Goal: Task Accomplishment & Management: Complete application form

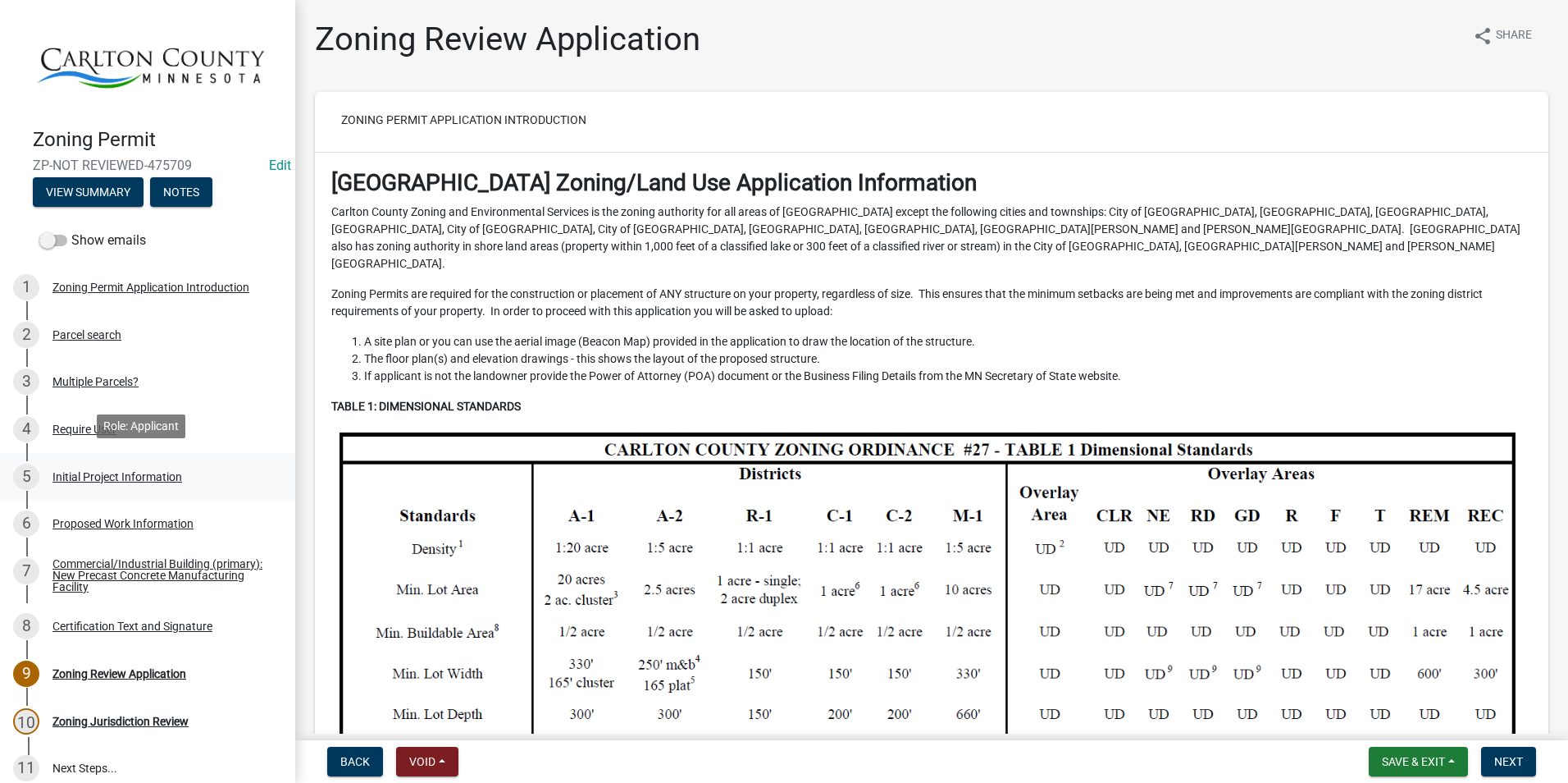
click at [89, 472] on div "Initial Project Information" at bounding box center [117, 477] width 130 height 12
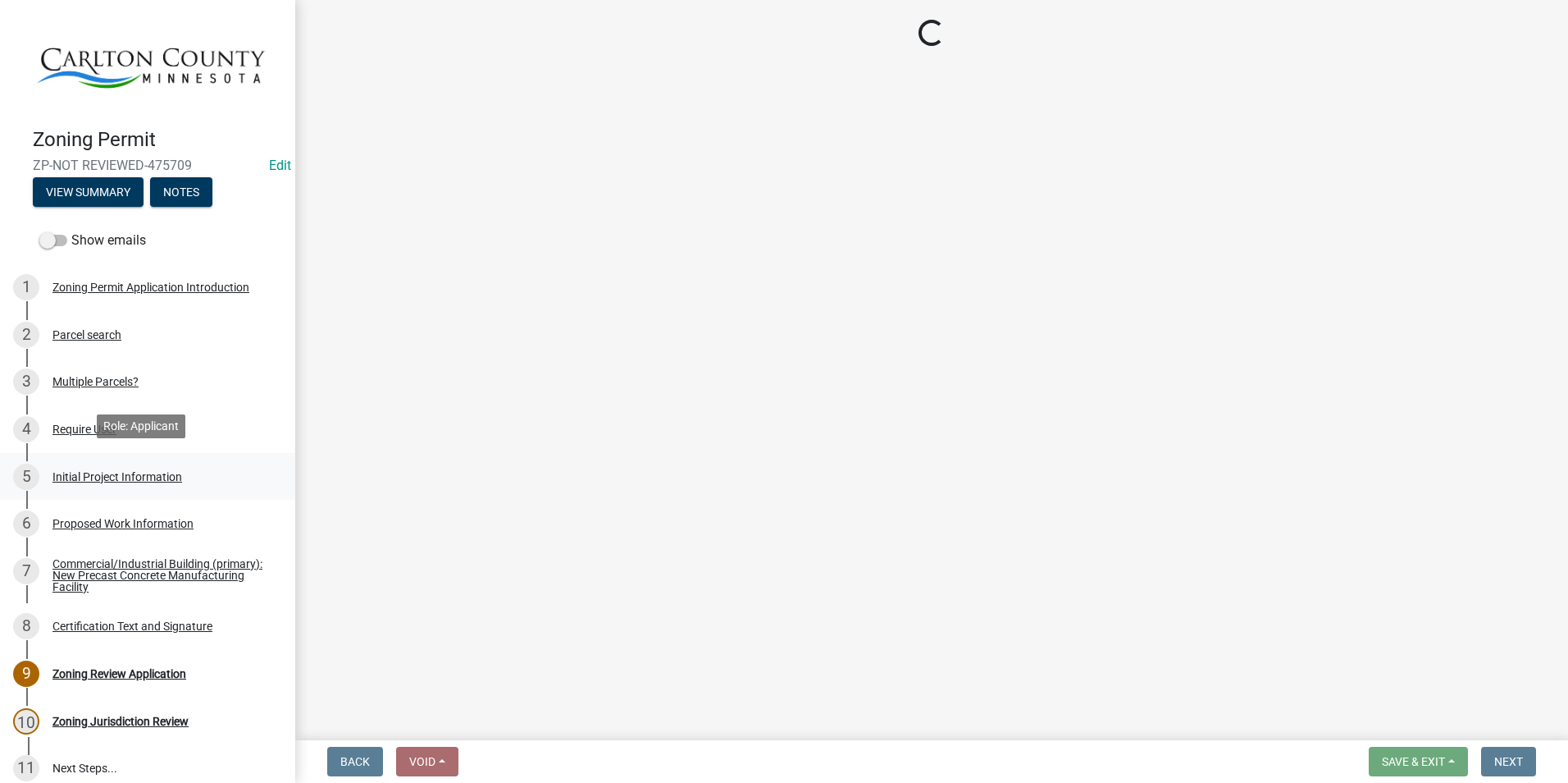
select select "9b442bb4-a0b4-4a0c-aab0-dfe7fca116e4"
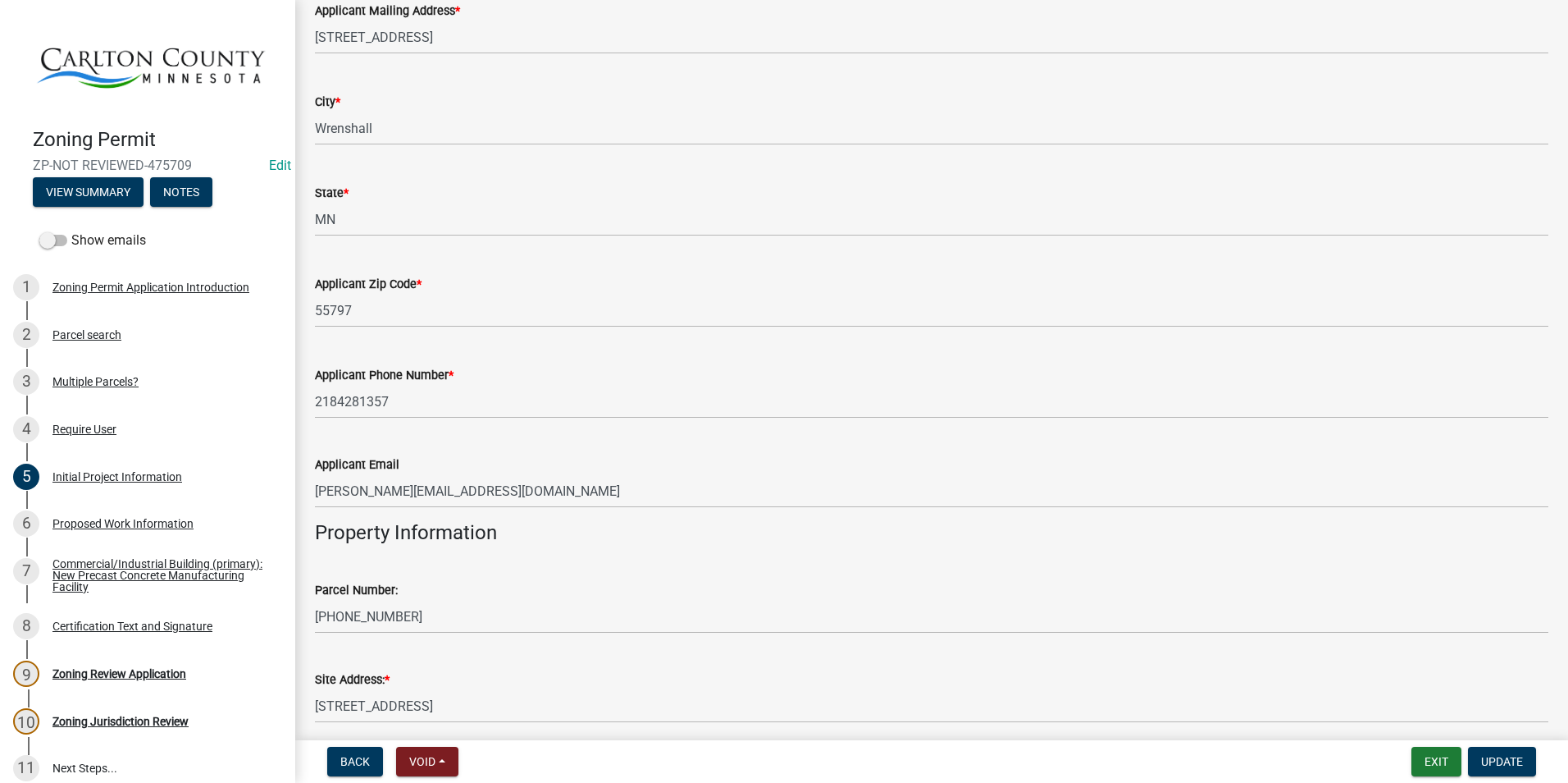
scroll to position [1067, 0]
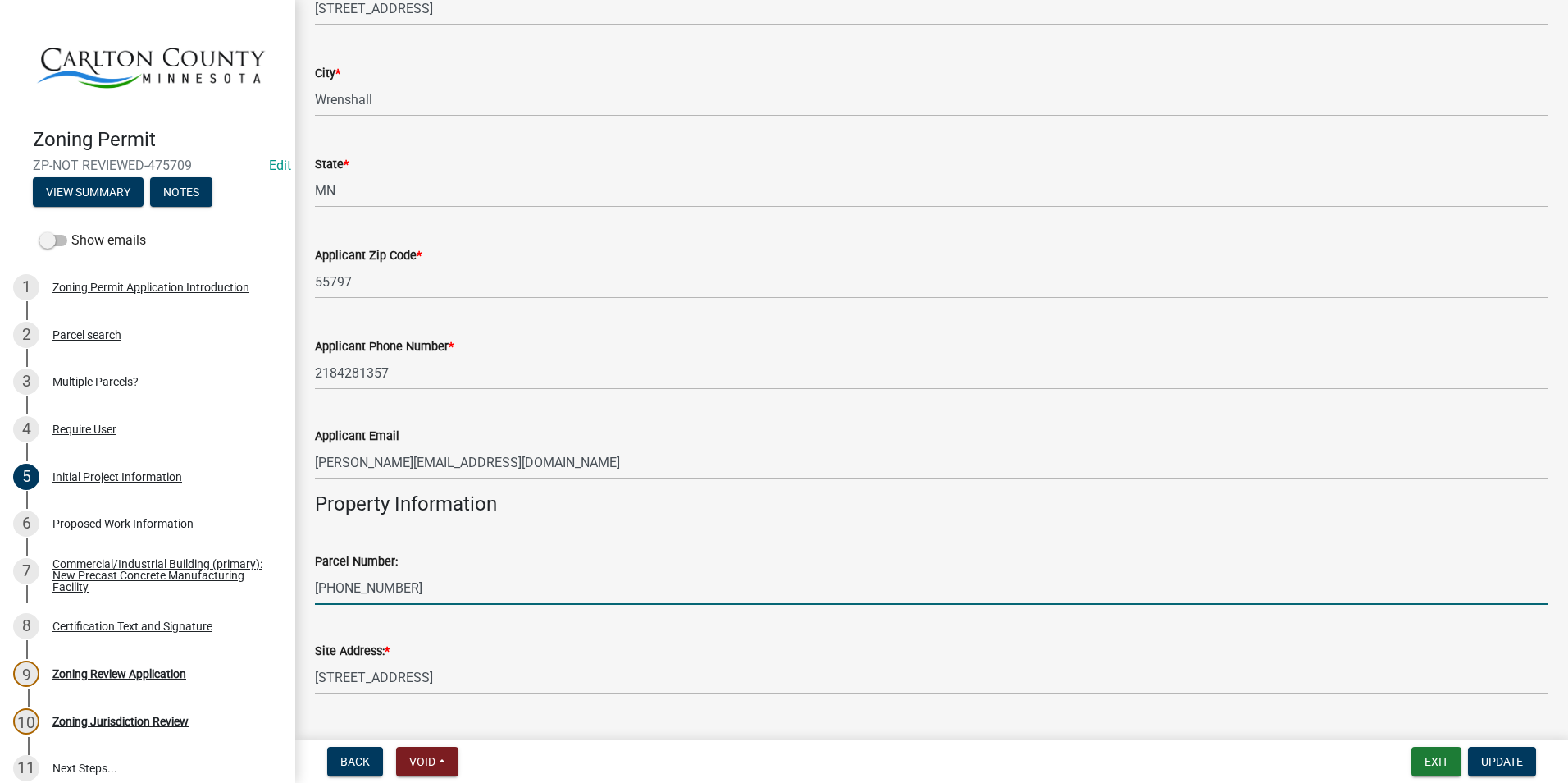
drag, startPoint x: 408, startPoint y: 588, endPoint x: 314, endPoint y: 591, distance: 94.0
click at [314, 591] on div "Parcel Number: [PHONE_NUMBER]" at bounding box center [932, 566] width 1259 height 76
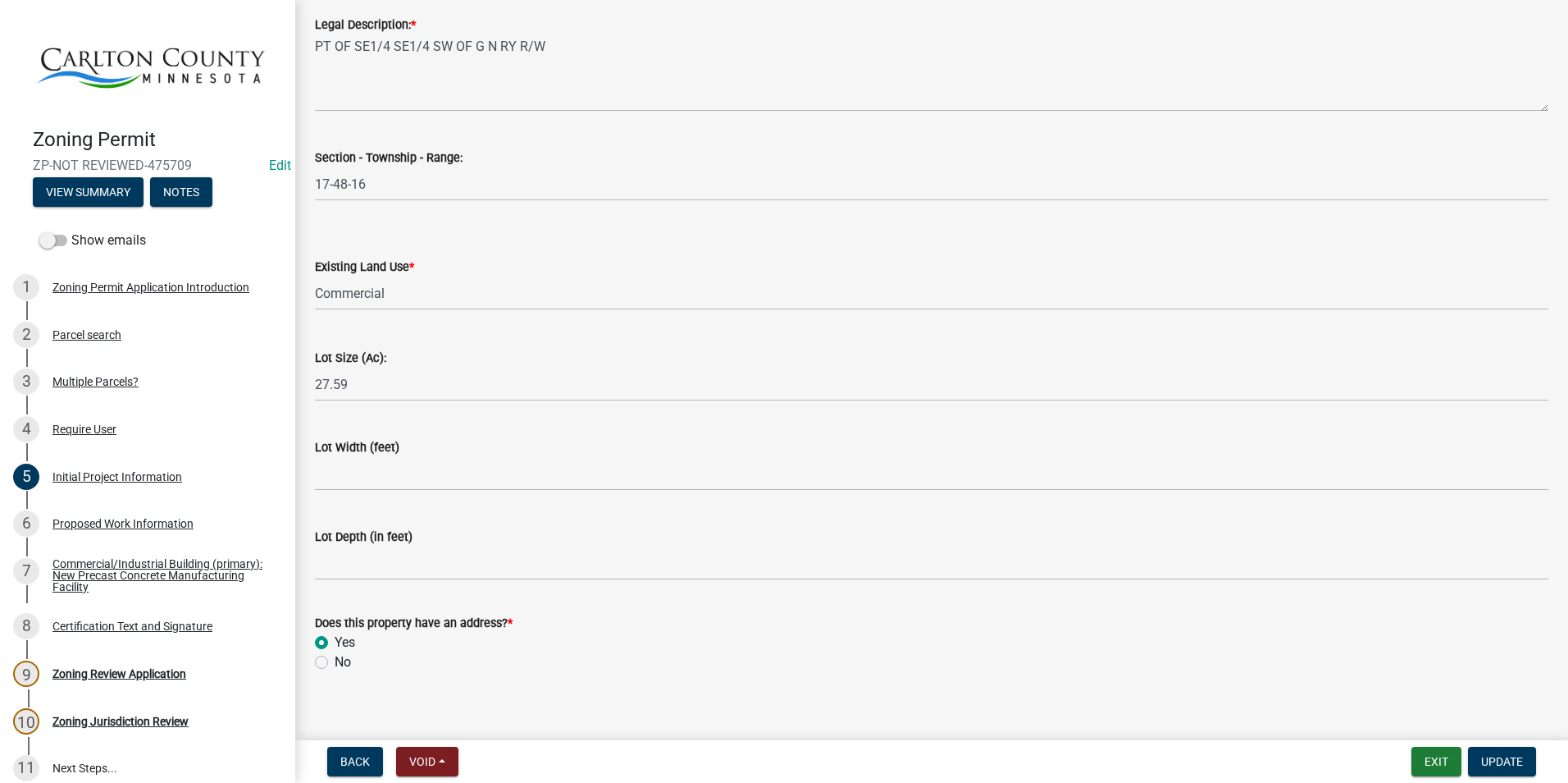
scroll to position [2069, 0]
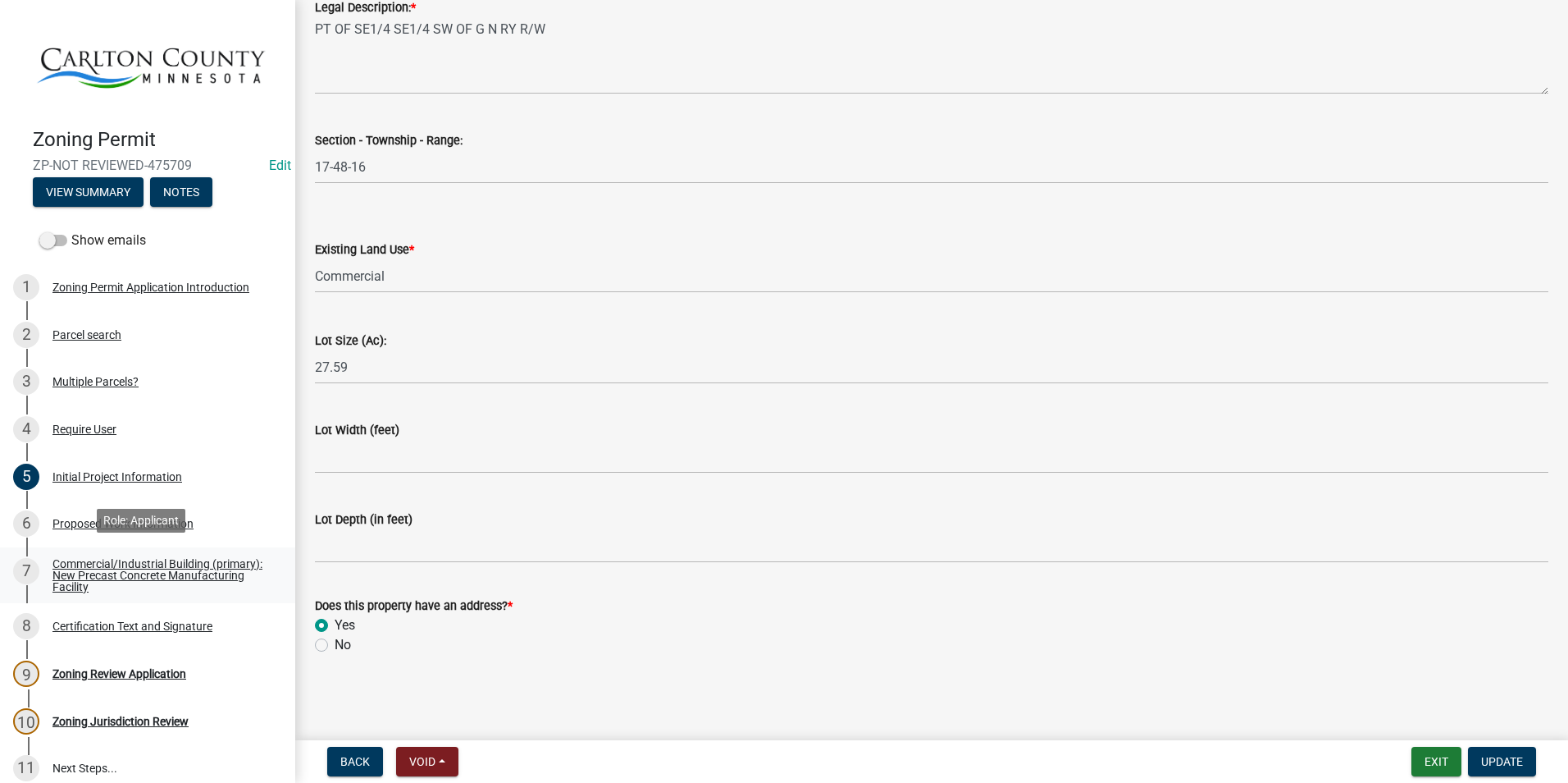
click at [137, 574] on div "Commercial/Industrial Building (primary): New Precast Concrete Manufacturing Fa…" at bounding box center [161, 575] width 217 height 34
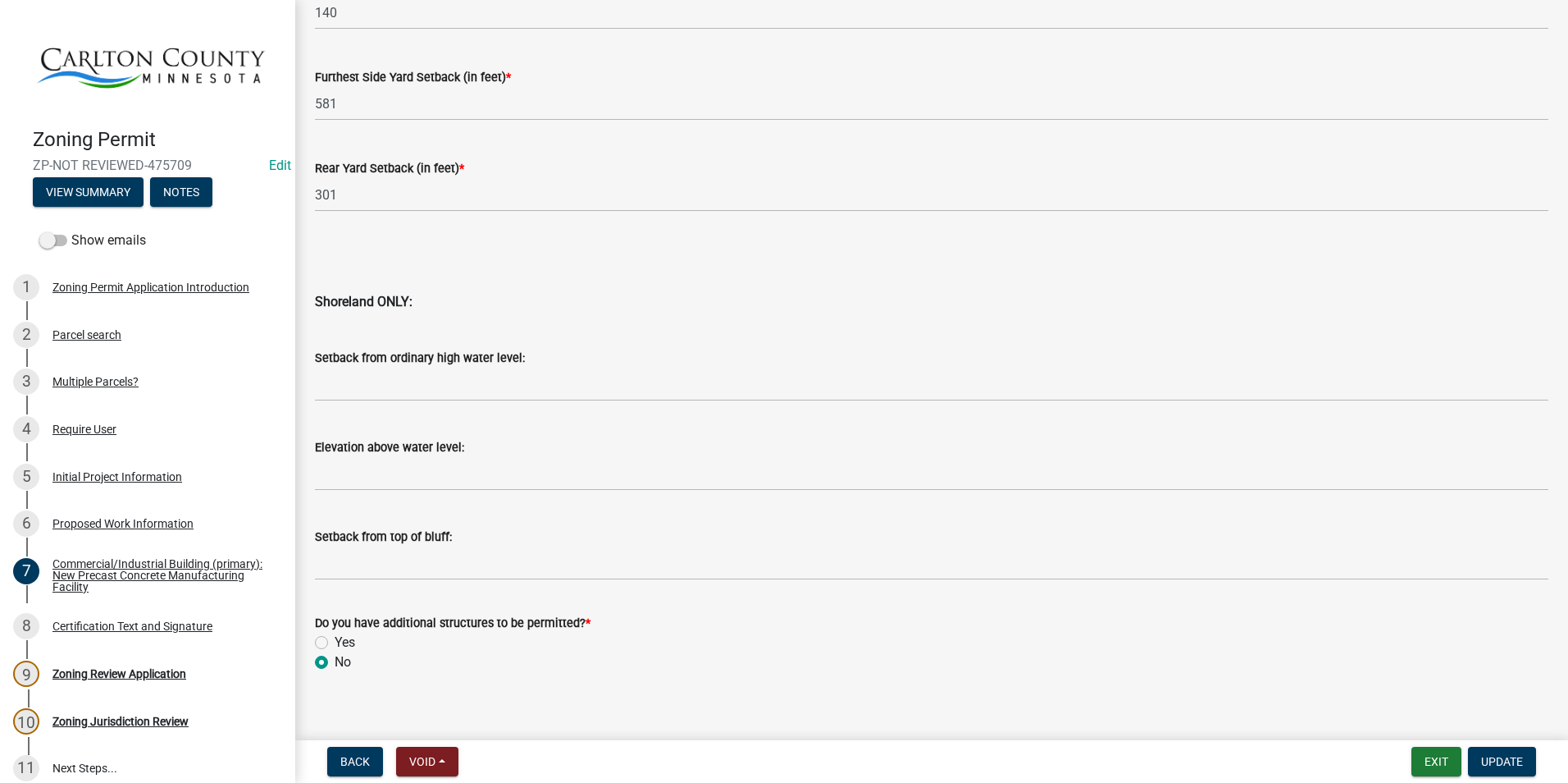
scroll to position [1589, 0]
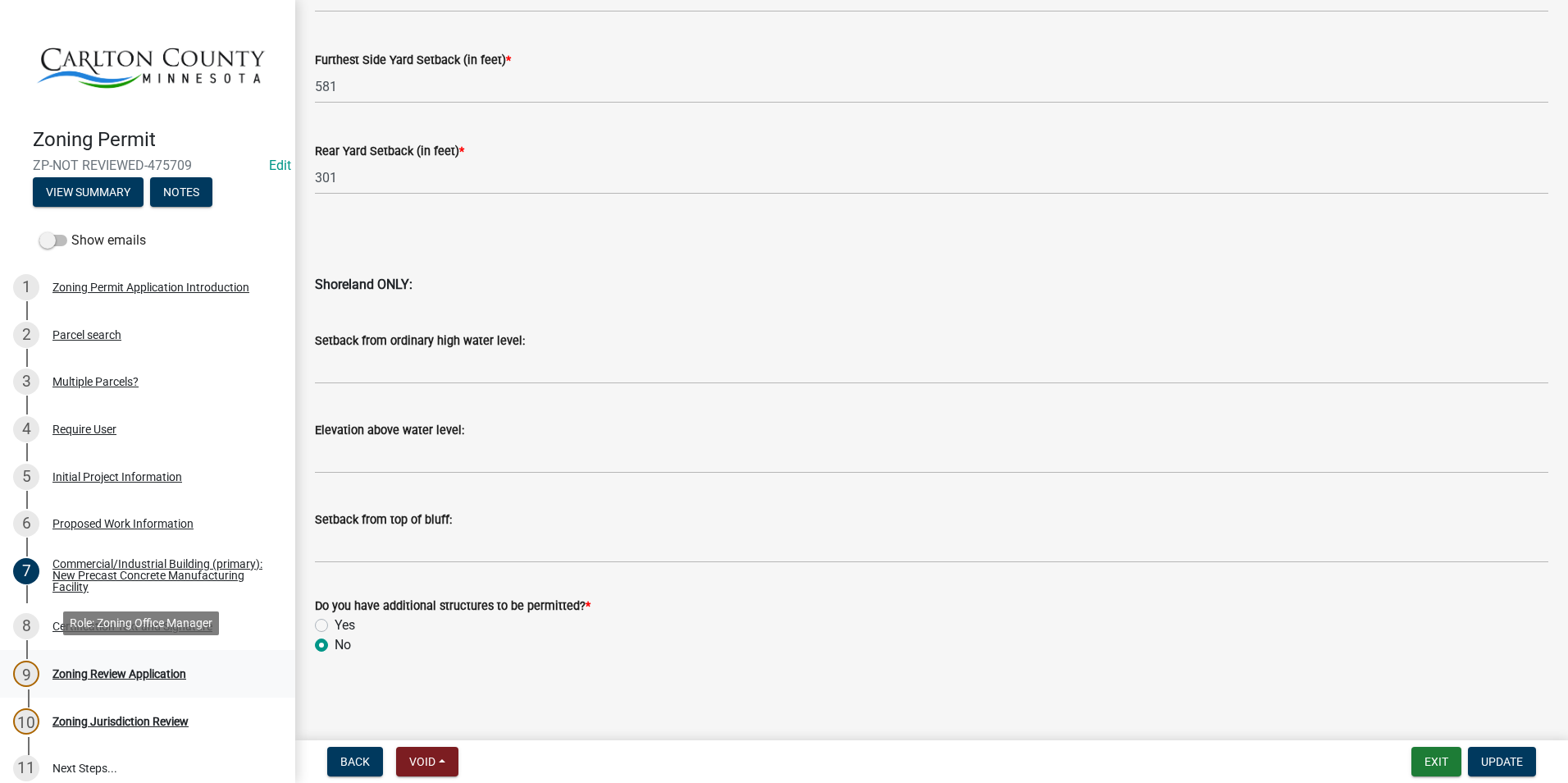
click at [149, 668] on div "Zoning Review Application" at bounding box center [119, 674] width 134 height 12
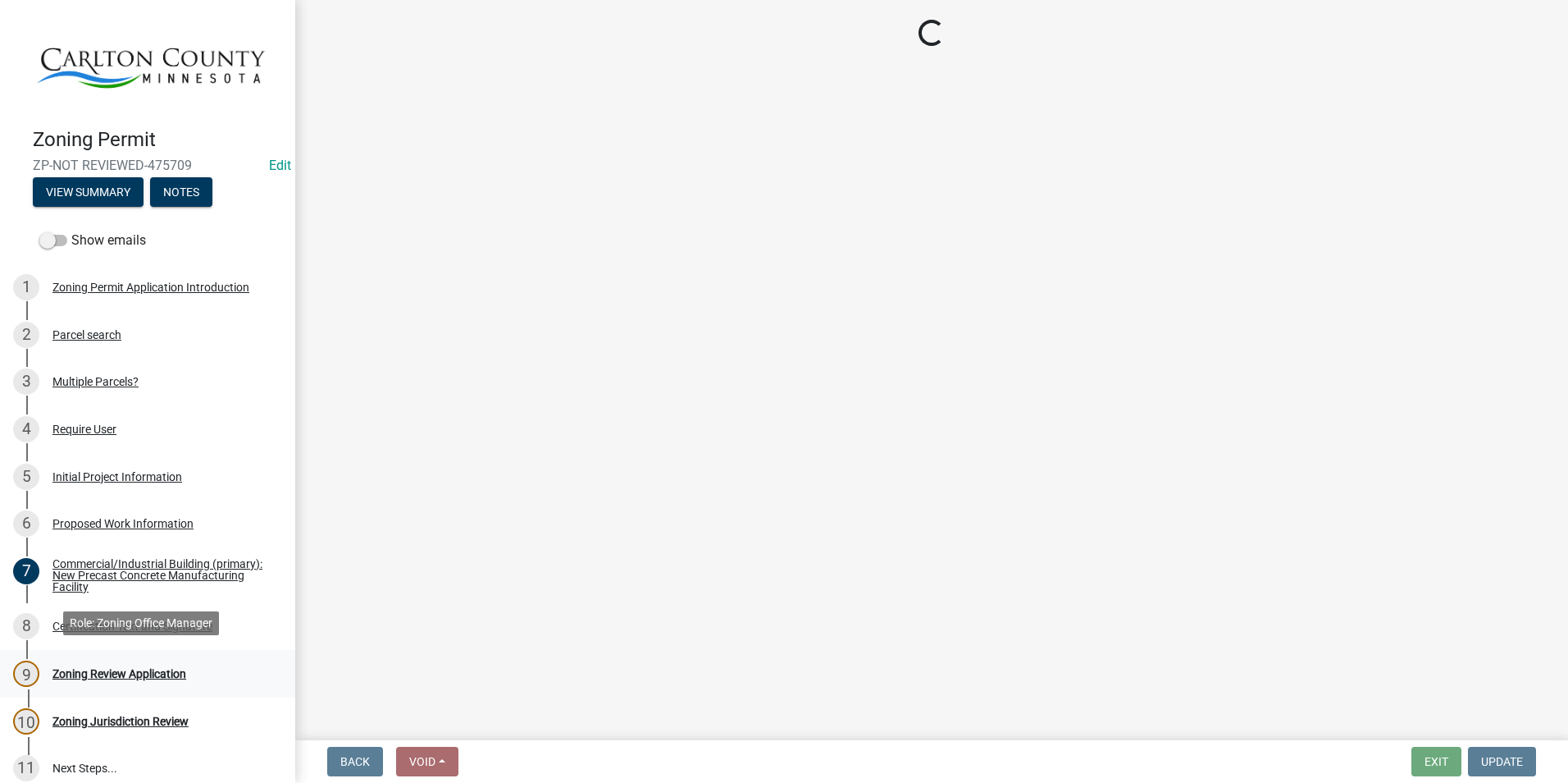
scroll to position [0, 0]
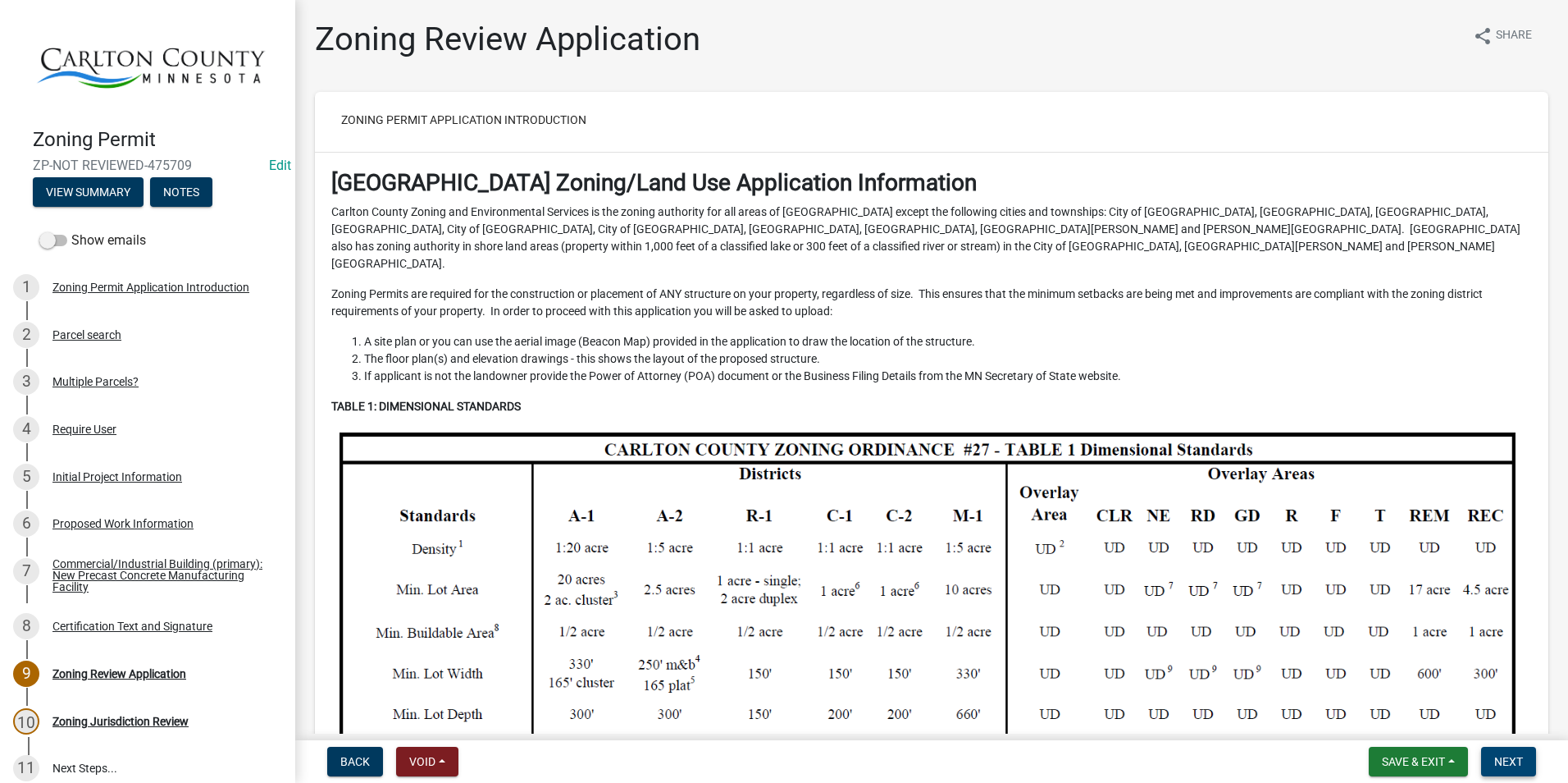
click at [1514, 755] on span "Next" at bounding box center [1508, 761] width 28 height 13
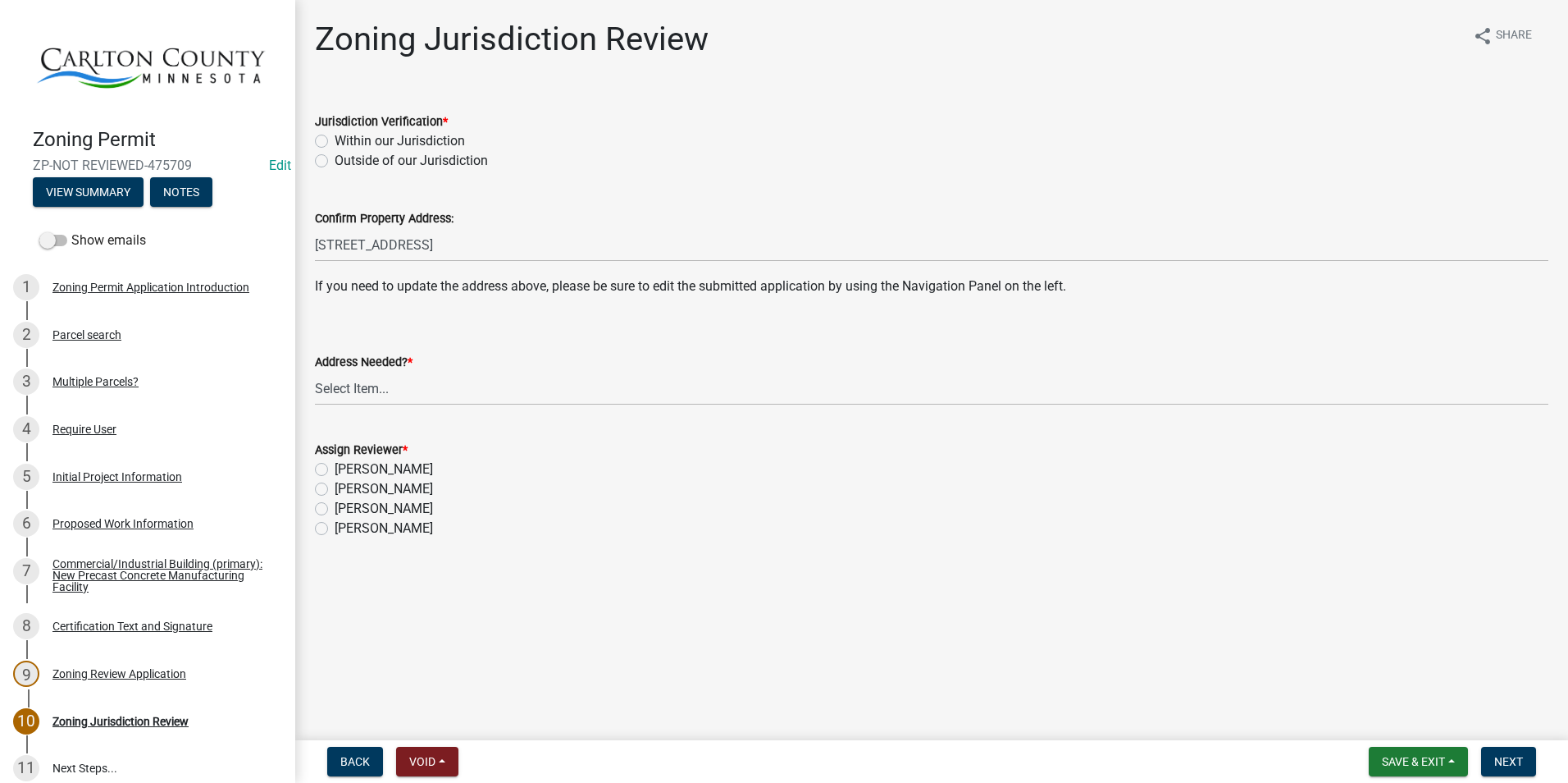
click at [332, 141] on div "Within our Jurisdiction" at bounding box center [932, 142] width 1233 height 20
click at [335, 137] on label "Within our Jurisdiction" at bounding box center [400, 142] width 131 height 20
click at [335, 137] on input "Within our Jurisdiction" at bounding box center [340, 137] width 11 height 11
radio input "true"
click at [358, 374] on select "Select Item... Yes No" at bounding box center [932, 389] width 1233 height 33
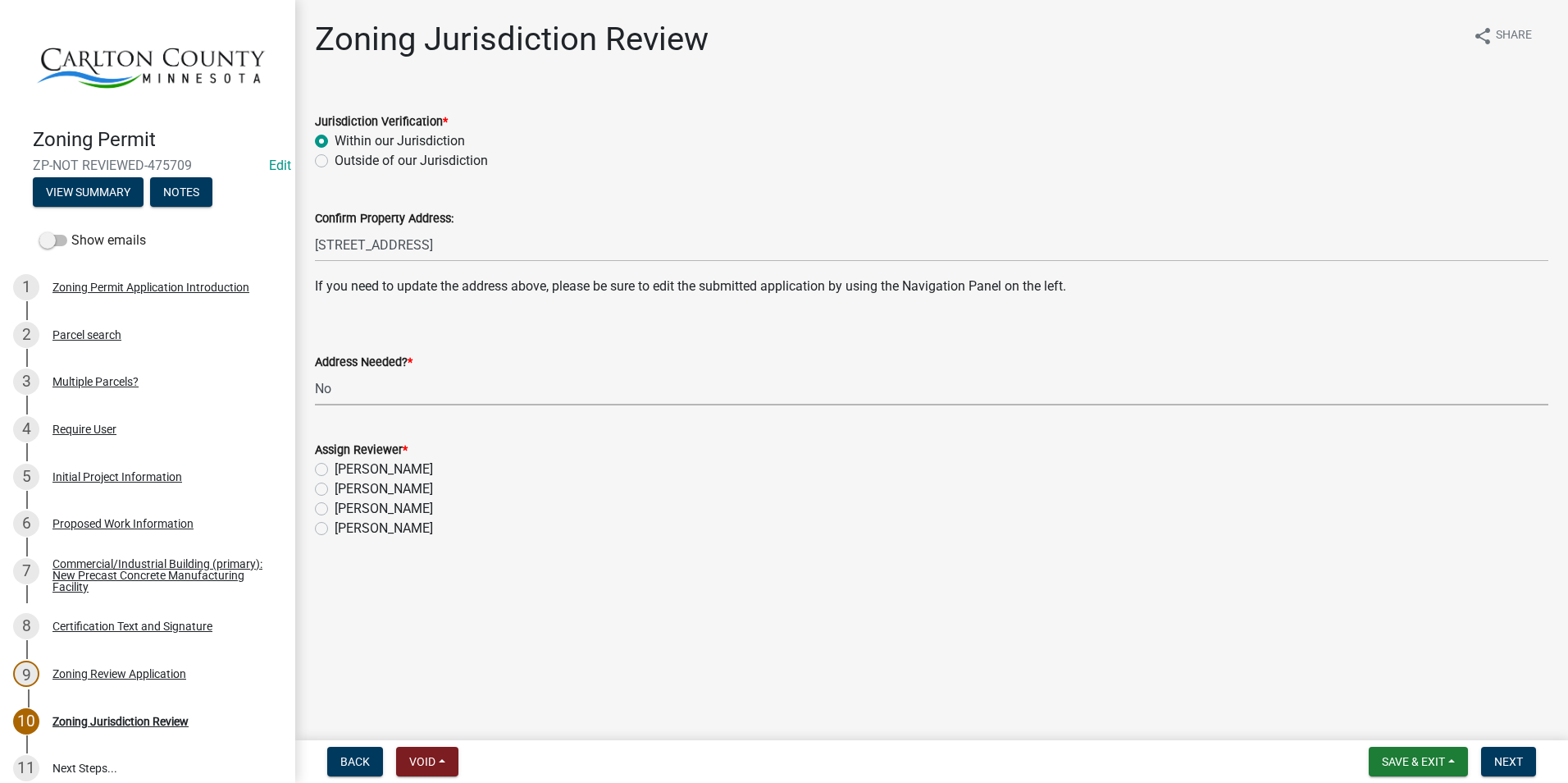
click at [315, 372] on select "Select Item... Yes No" at bounding box center [932, 389] width 1233 height 33
select select "aade736b-b8ba-42e5-ae4c-e00a265c1909"
click at [335, 490] on label "[PERSON_NAME]" at bounding box center [383, 489] width 99 height 20
click at [335, 490] on input "[PERSON_NAME]" at bounding box center [340, 484] width 11 height 11
radio input "true"
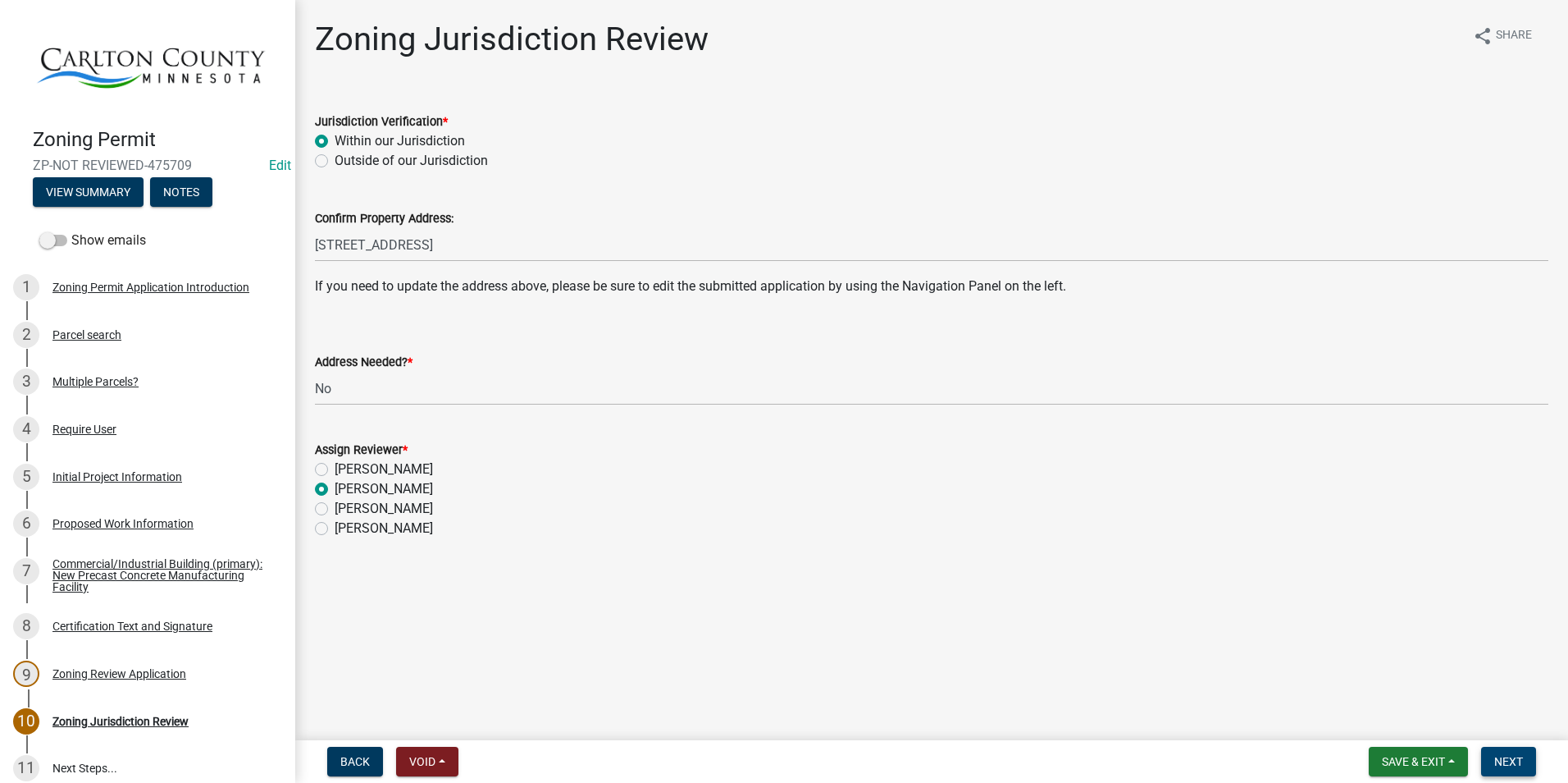
click at [1523, 758] on button "Next" at bounding box center [1508, 762] width 55 height 29
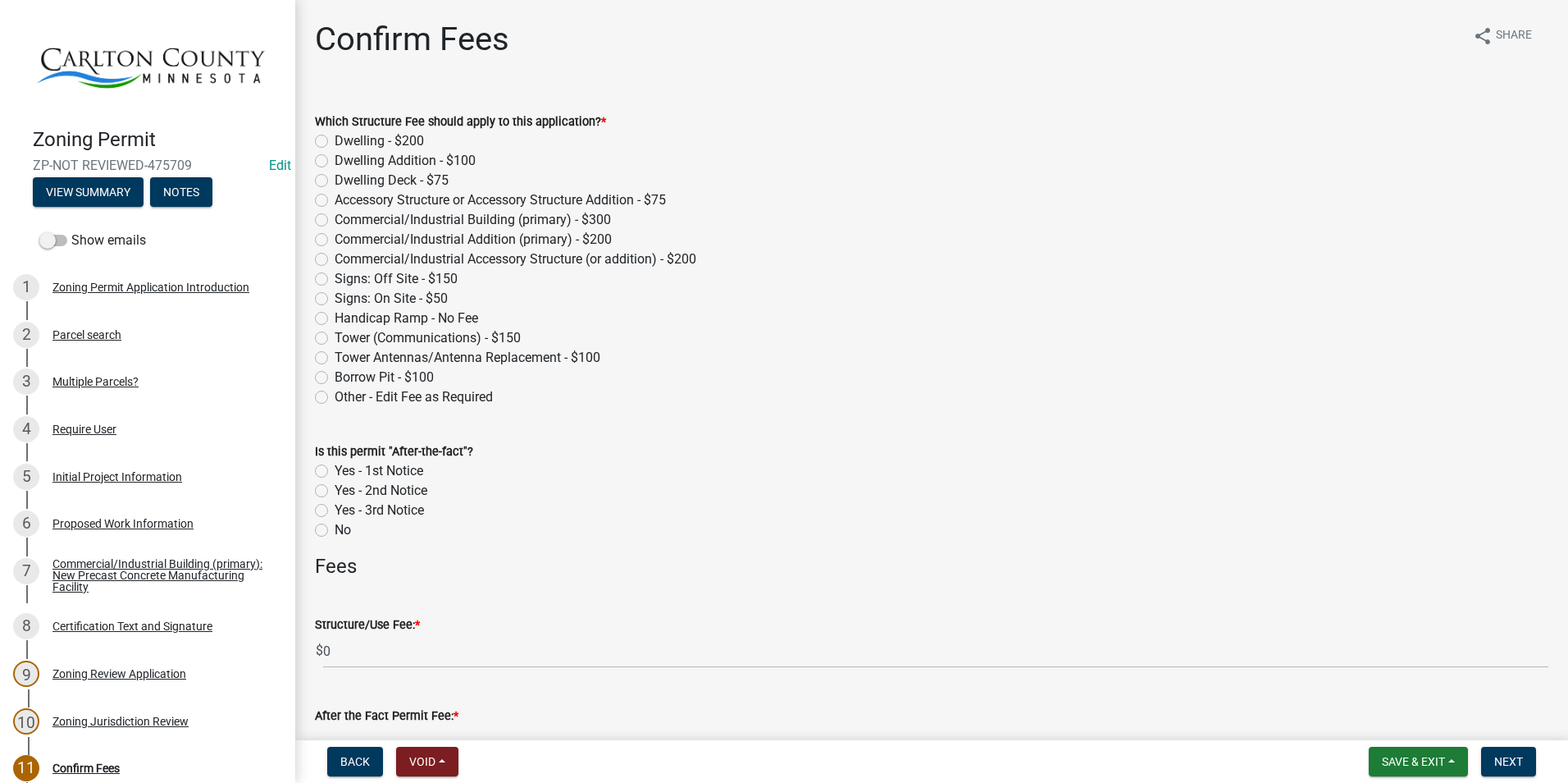
click at [335, 219] on label "Commercial/Industrial Building (primary) - $300" at bounding box center [472, 220] width 276 height 20
click at [335, 219] on input "Commercial/Industrial Building (primary) - $300" at bounding box center [340, 215] width 11 height 11
radio input "true"
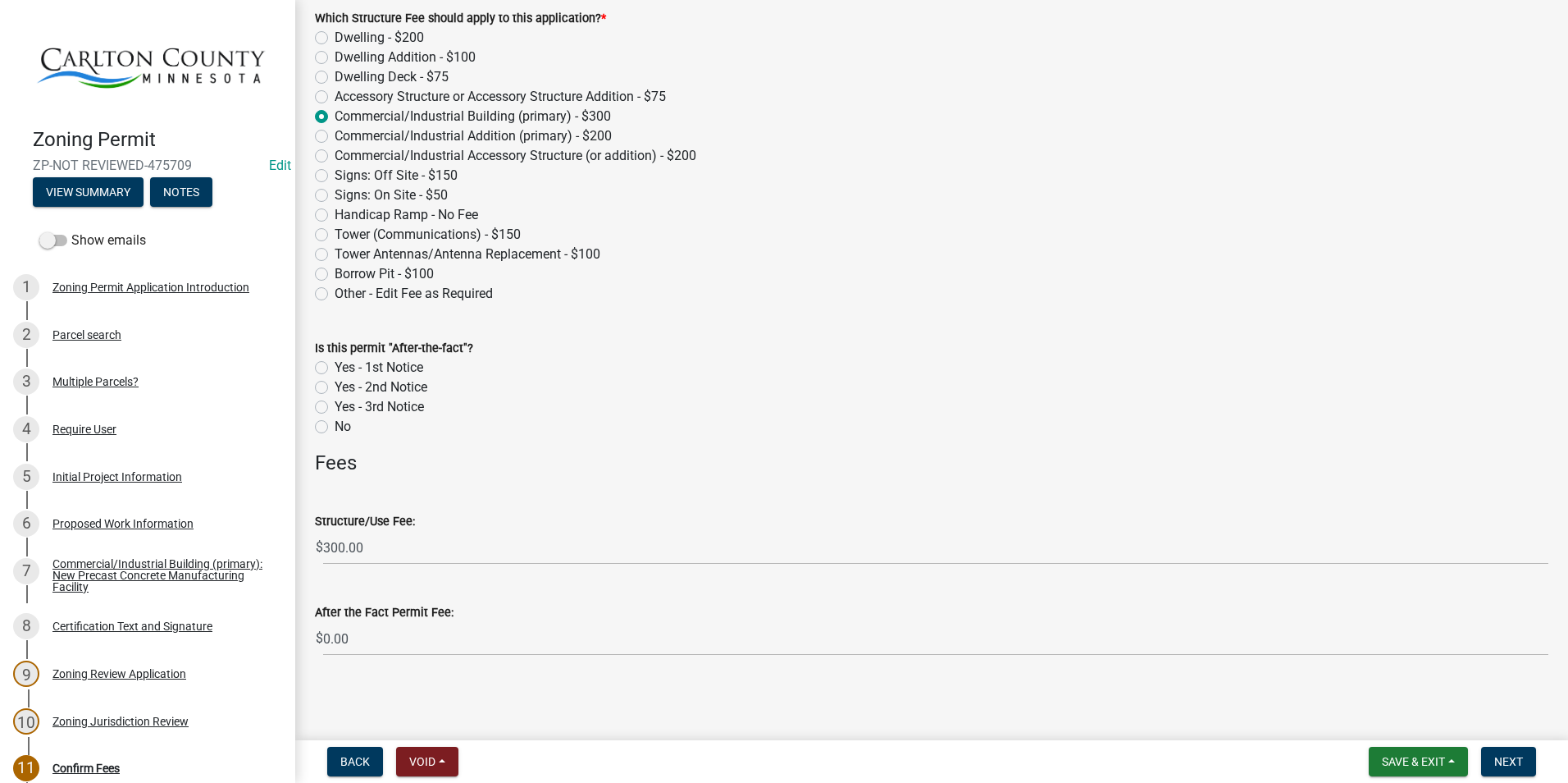
scroll to position [104, 0]
click at [1518, 759] on span "Next" at bounding box center [1508, 761] width 28 height 13
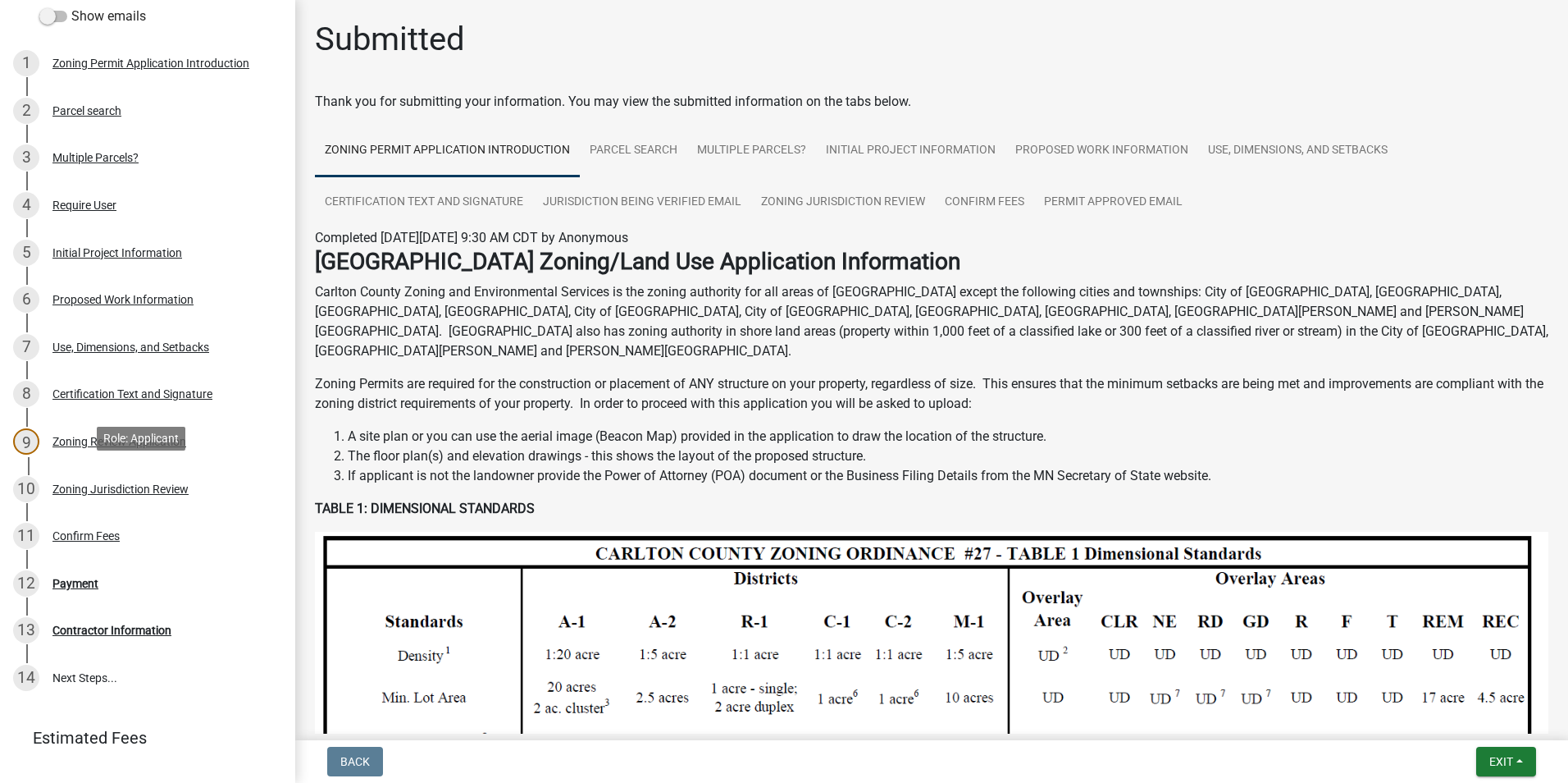
scroll to position [246, 0]
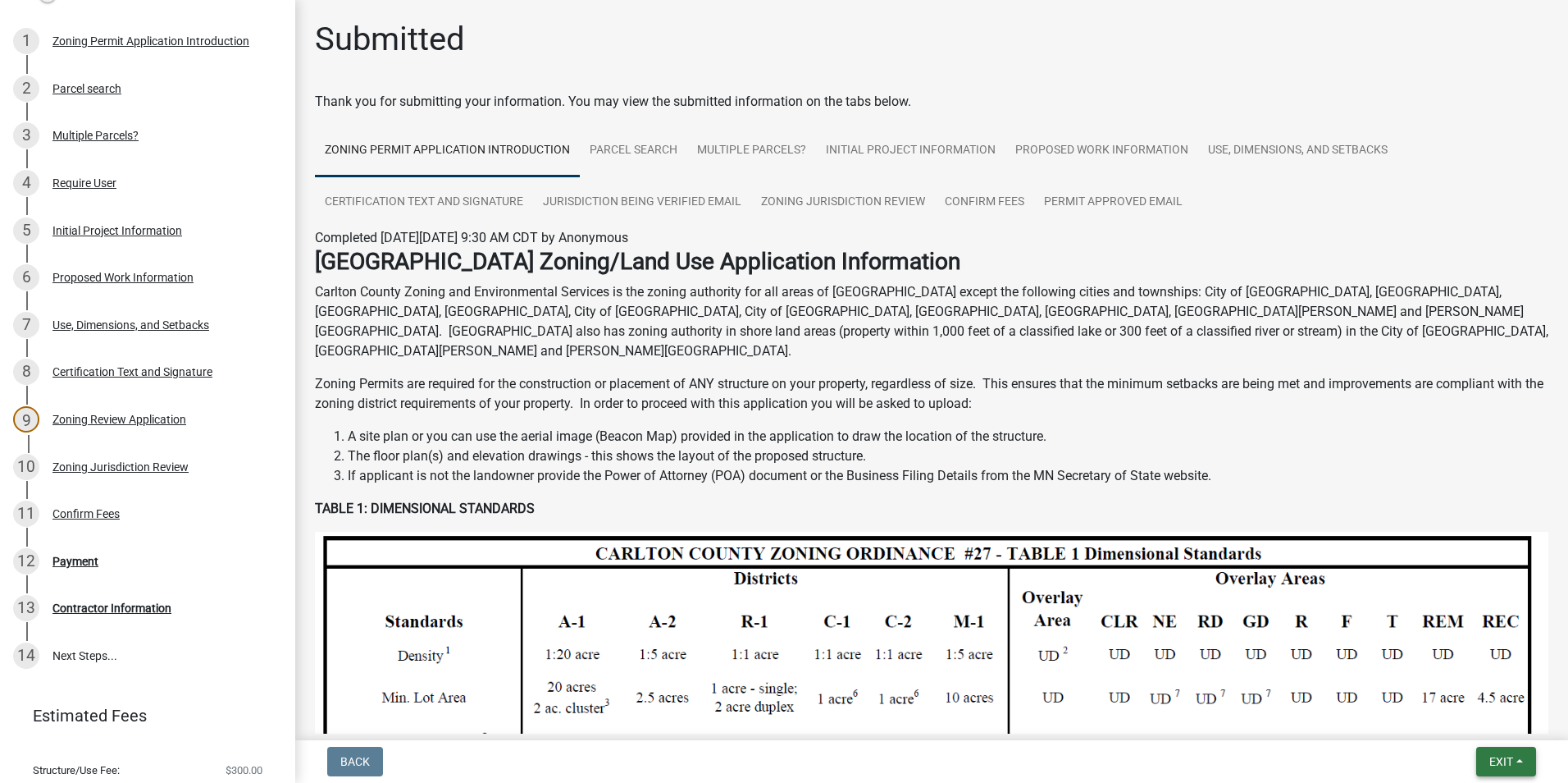
click at [1491, 766] on span "Exit" at bounding box center [1502, 761] width 23 height 13
